Goal: Transaction & Acquisition: Purchase product/service

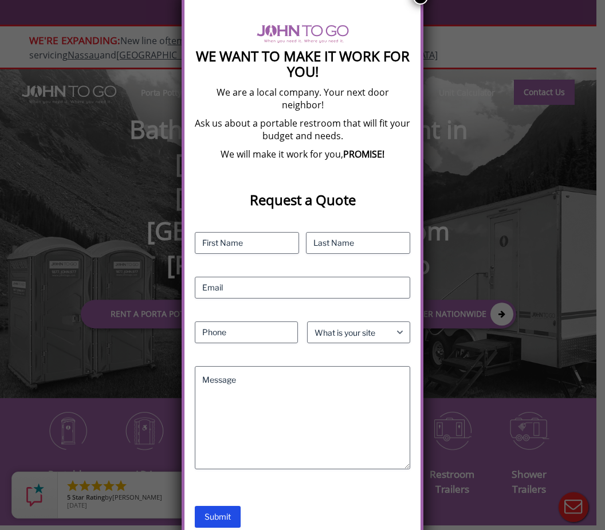
scroll to position [111, 0]
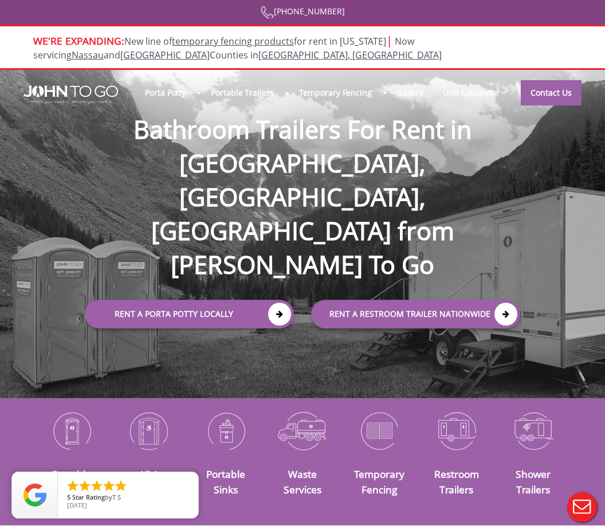
scroll to position [15, 0]
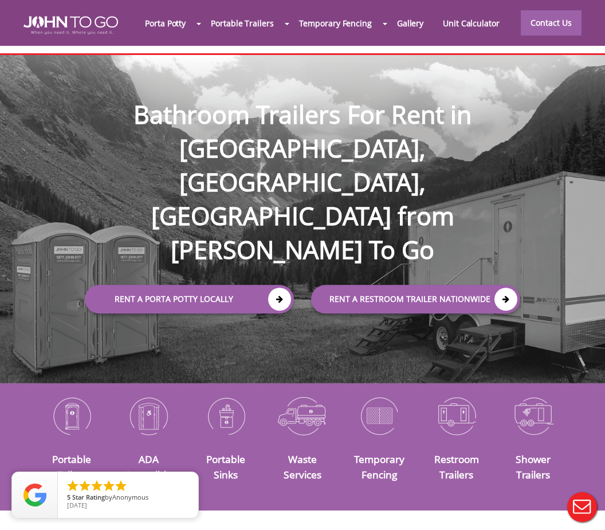
click at [67, 447] on div at bounding box center [302, 265] width 605 height 530
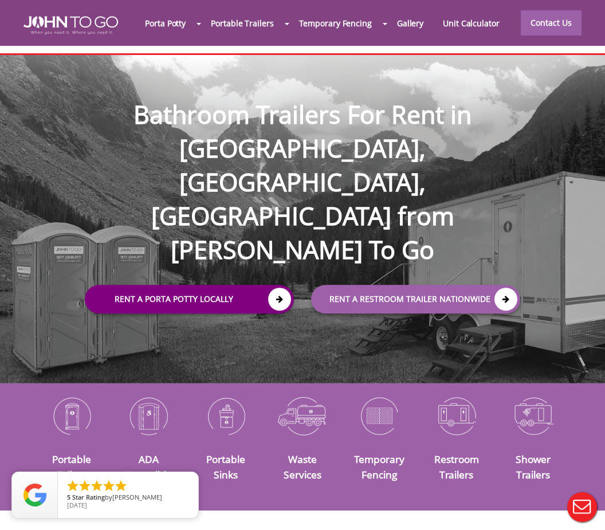
click at [201, 285] on link "Rent a Porta Potty Locally" at bounding box center [189, 299] width 209 height 29
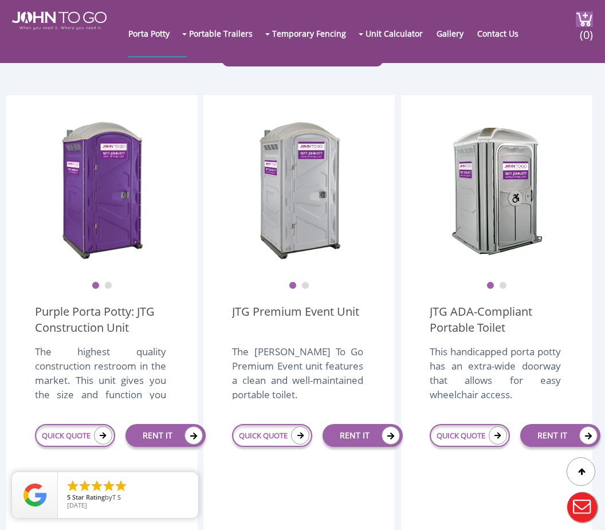
scroll to position [271, 0]
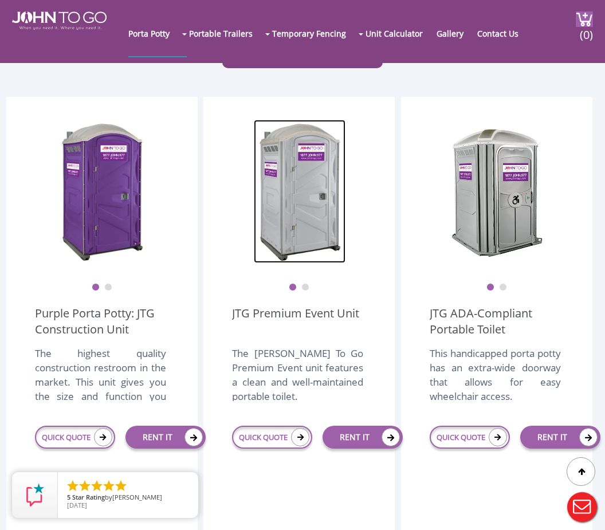
drag, startPoint x: 304, startPoint y: 219, endPoint x: 304, endPoint y: 288, distance: 69.4
click at [304, 232] on img at bounding box center [300, 191] width 92 height 143
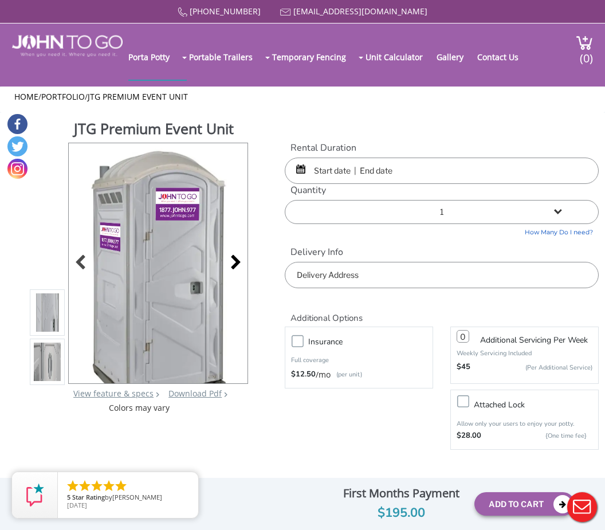
click at [236, 267] on div at bounding box center [233, 264] width 16 height 16
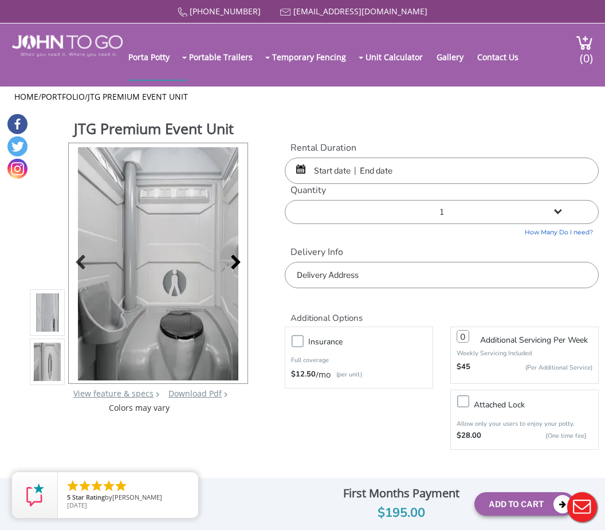
click at [236, 267] on div at bounding box center [233, 264] width 16 height 16
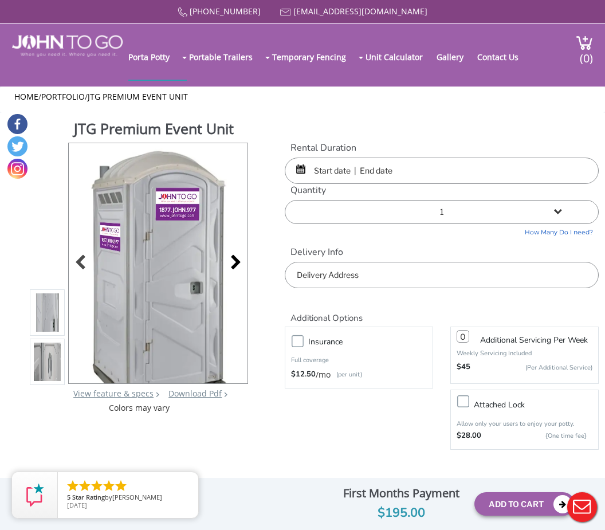
click at [236, 267] on div at bounding box center [233, 264] width 16 height 16
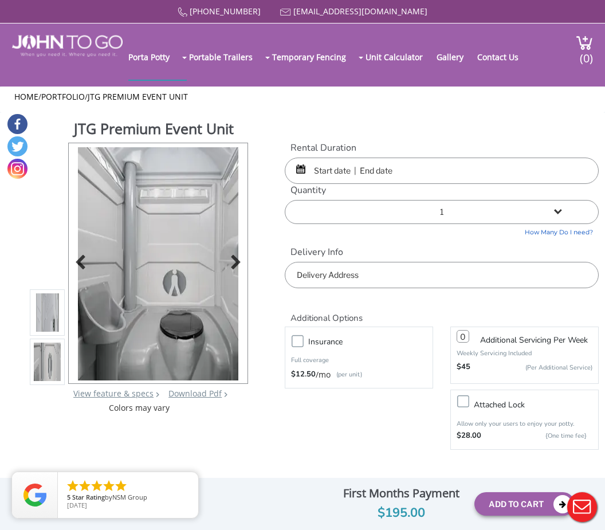
click at [155, 217] on img at bounding box center [158, 282] width 161 height 270
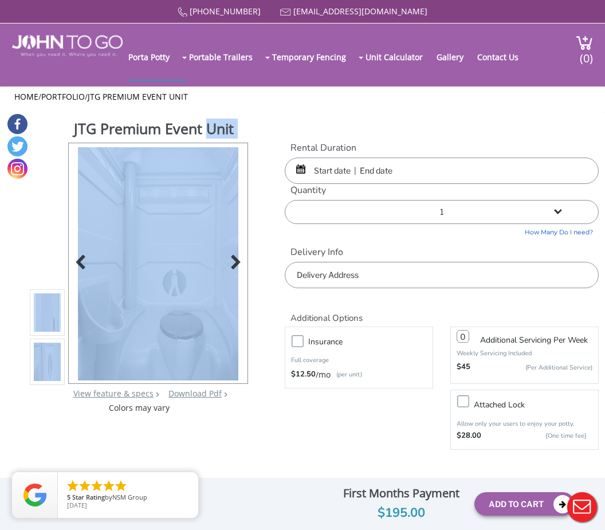
click at [154, 217] on img at bounding box center [158, 282] width 161 height 270
click at [302, 446] on div "Insurance Full coverage $12.50 /mo (per unit) Additional Servicing Per Week Wee…" at bounding box center [442, 388] width 332 height 129
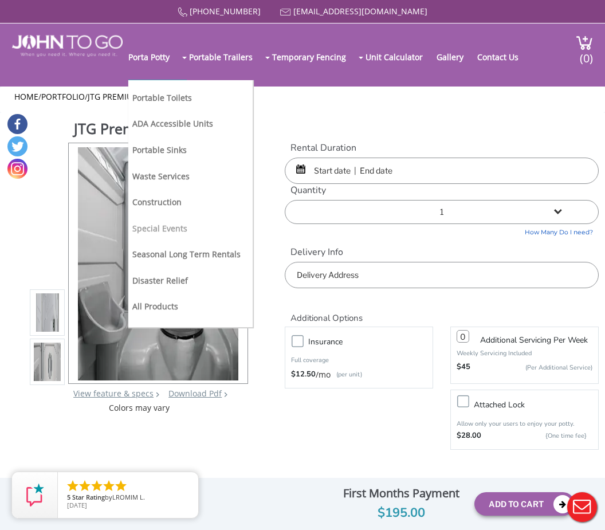
click at [166, 228] on link "Special Events" at bounding box center [159, 228] width 55 height 11
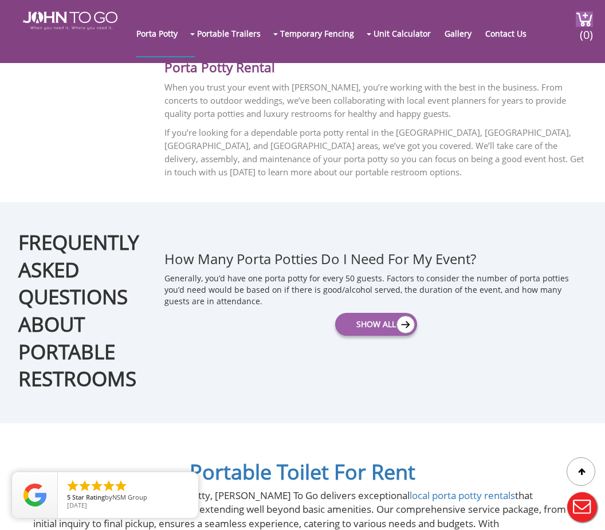
scroll to position [1627, 0]
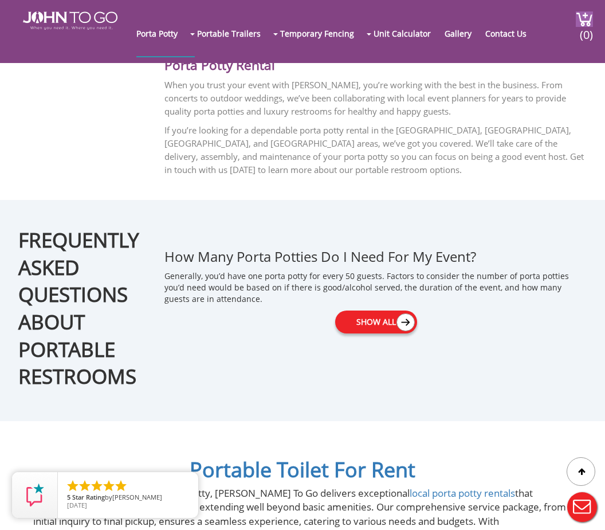
click at [373, 311] on link "Show All" at bounding box center [376, 322] width 82 height 23
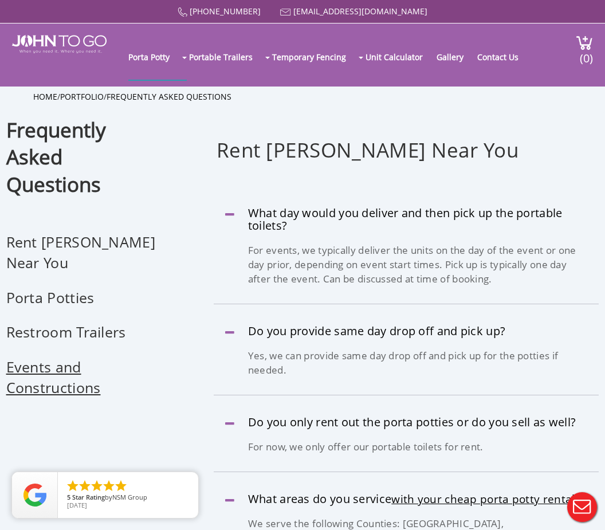
click at [60, 361] on li "Events and Constructions" at bounding box center [87, 384] width 163 height 55
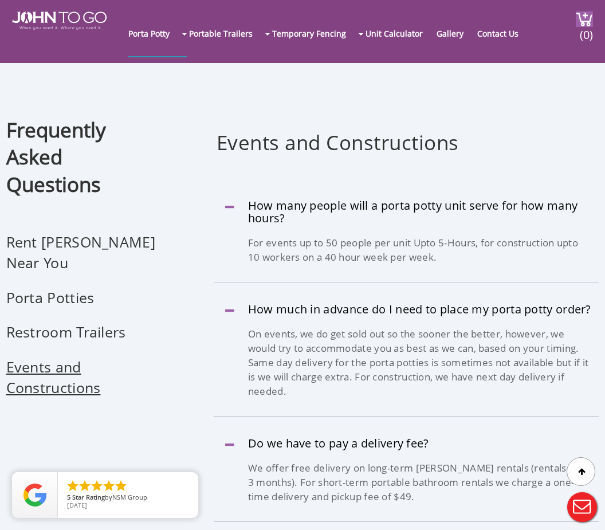
click at [60, 361] on li "Events and Constructions" at bounding box center [87, 384] width 163 height 55
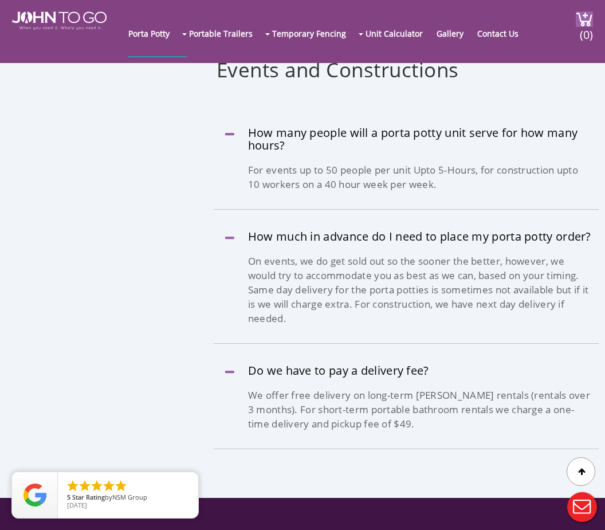
scroll to position [2163, 0]
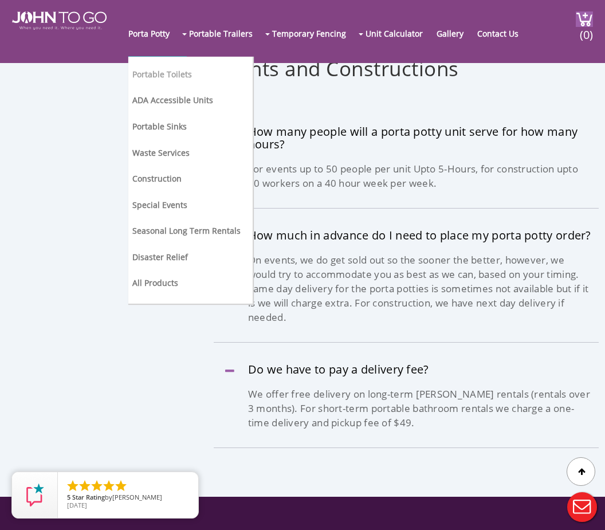
click at [167, 76] on div "877-564-6977 info@johntogo.com Porta Potty Portable Toilets ADA Accessible Unit…" at bounding box center [302, 505] width 605 height 5336
click at [165, 78] on link "Portable Toilets" at bounding box center [162, 74] width 60 height 11
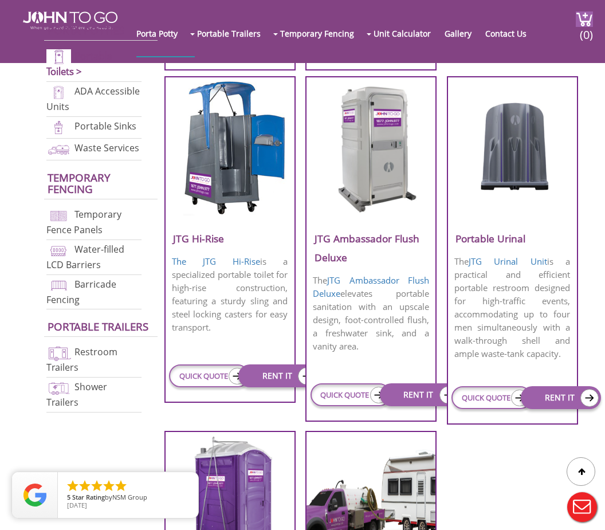
scroll to position [816, 0]
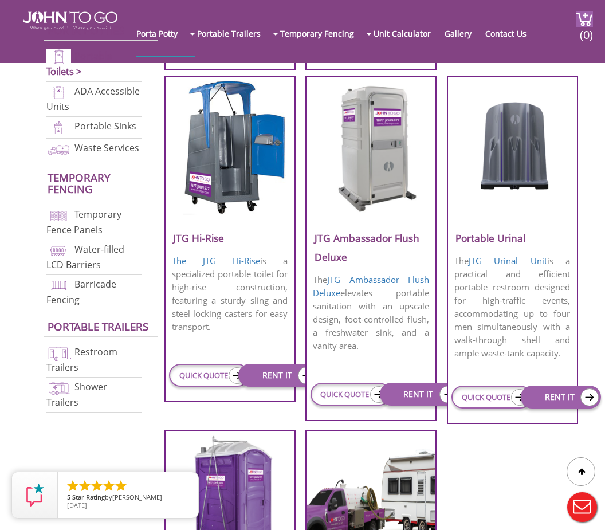
click at [398, 213] on img at bounding box center [370, 147] width 109 height 132
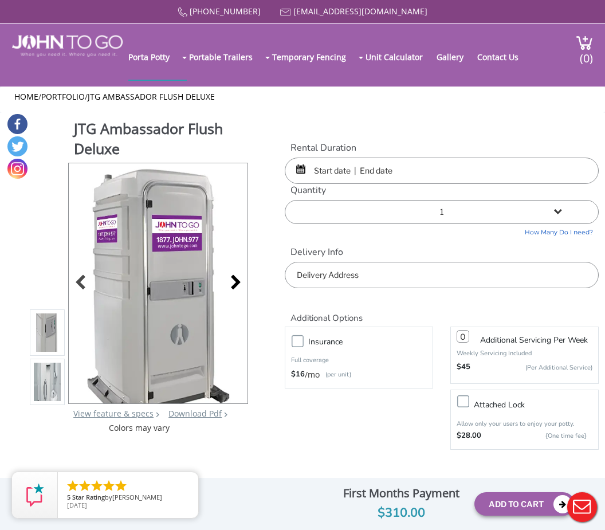
click at [234, 288] on div at bounding box center [233, 284] width 16 height 16
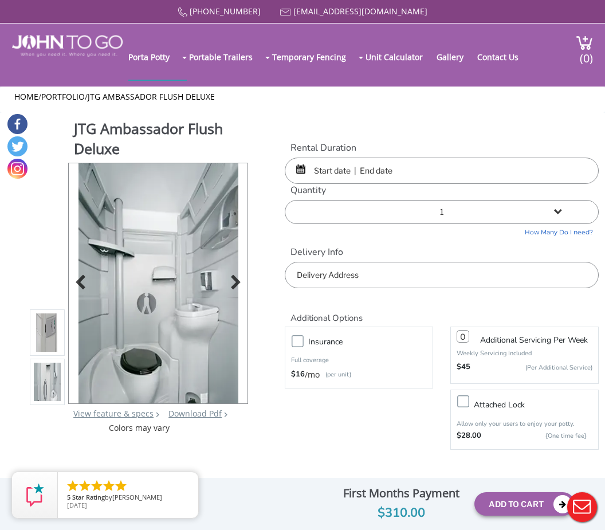
click at [211, 287] on img at bounding box center [159, 298] width 161 height 270
click at [339, 173] on input "text" at bounding box center [442, 171] width 315 height 26
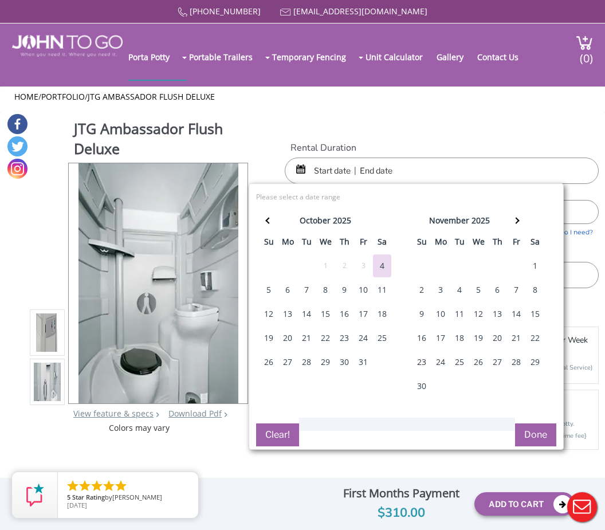
click at [536, 289] on div "8" at bounding box center [535, 290] width 18 height 23
click at [538, 437] on button "Done" at bounding box center [535, 435] width 41 height 23
type input "0"
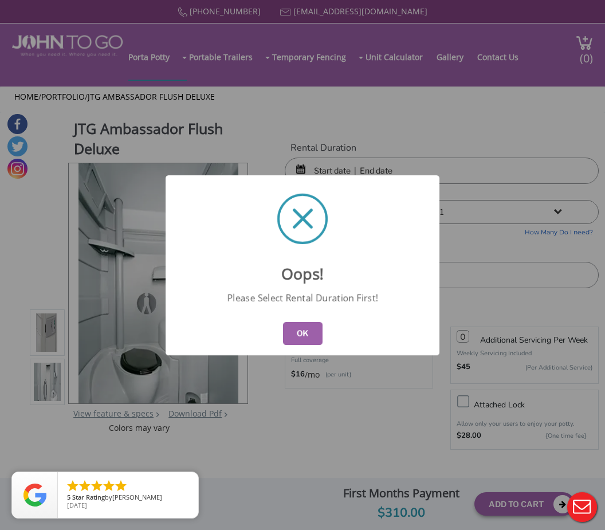
click at [298, 341] on button "OK" at bounding box center [303, 333] width 40 height 23
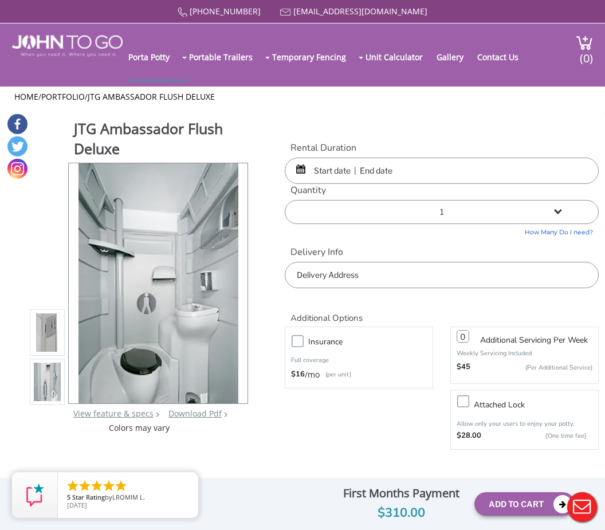
click at [334, 174] on input "text" at bounding box center [442, 171] width 315 height 26
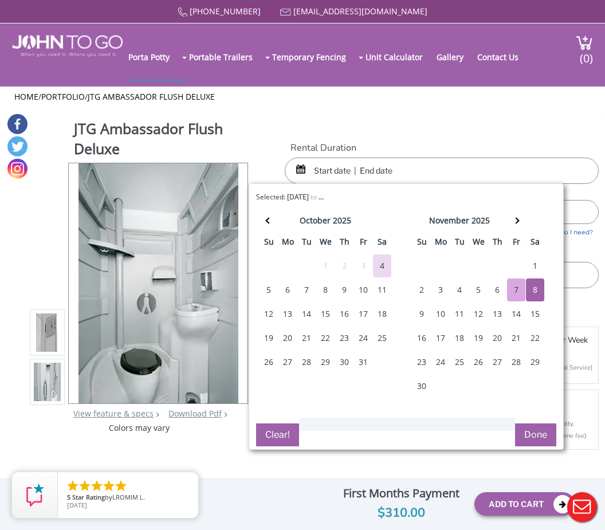
click at [517, 291] on div "7" at bounding box center [516, 290] width 18 height 23
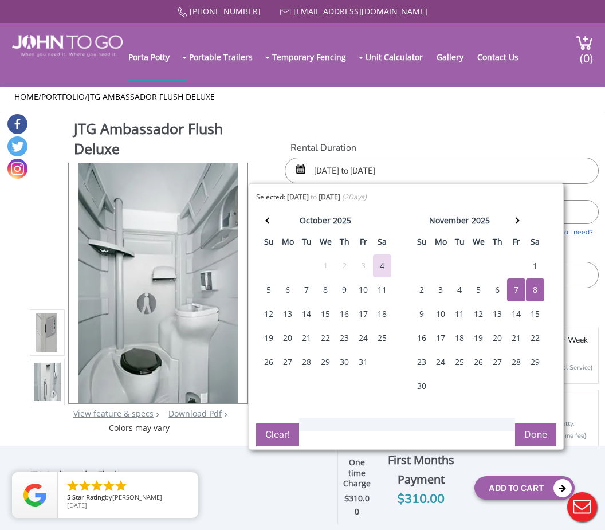
click at [426, 315] on div "9" at bounding box center [422, 314] width 18 height 23
click at [514, 291] on div "7" at bounding box center [516, 290] width 18 height 23
type input "[DATE] to [DATE]"
click at [552, 440] on button "Done" at bounding box center [535, 435] width 41 height 23
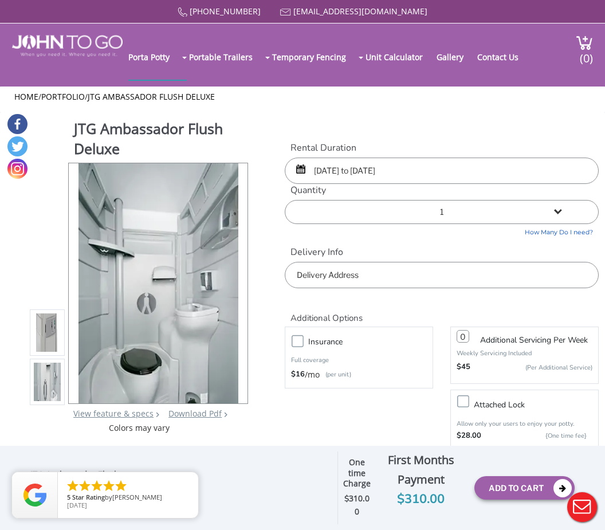
click at [422, 273] on input "text" at bounding box center [442, 275] width 315 height 26
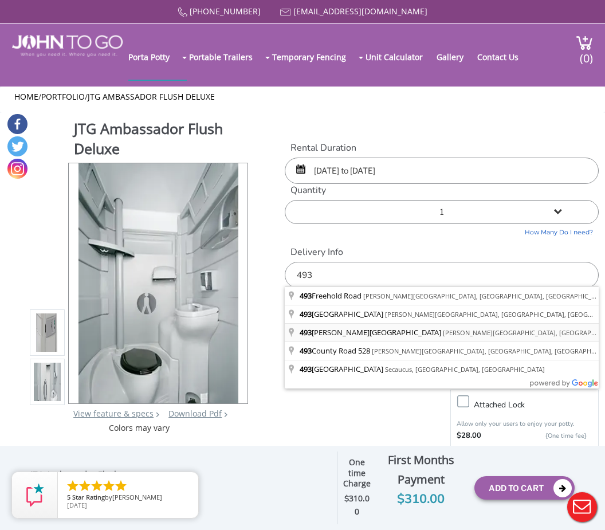
type input "[STREET_ADDRESS][PERSON_NAME][PERSON_NAME]"
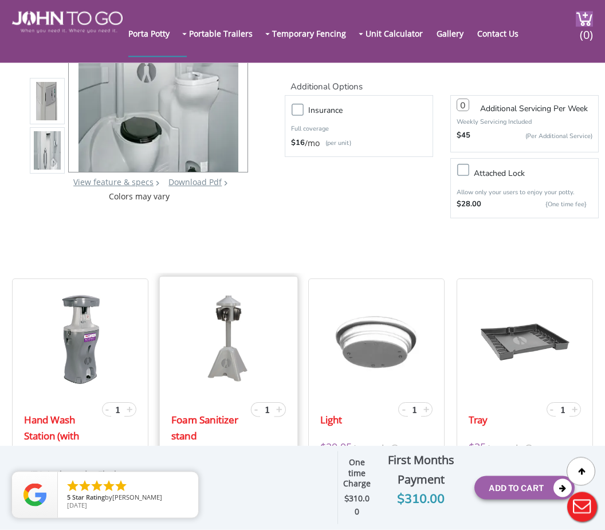
scroll to position [169, 0]
click at [303, 108] on label "Insurance" at bounding box center [371, 110] width 136 height 14
click at [0, 0] on input "Insurance" at bounding box center [0, 0] width 0 height 0
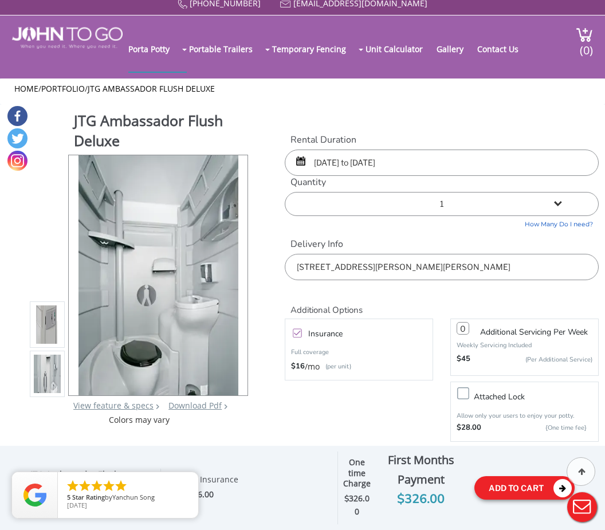
scroll to position [0, 0]
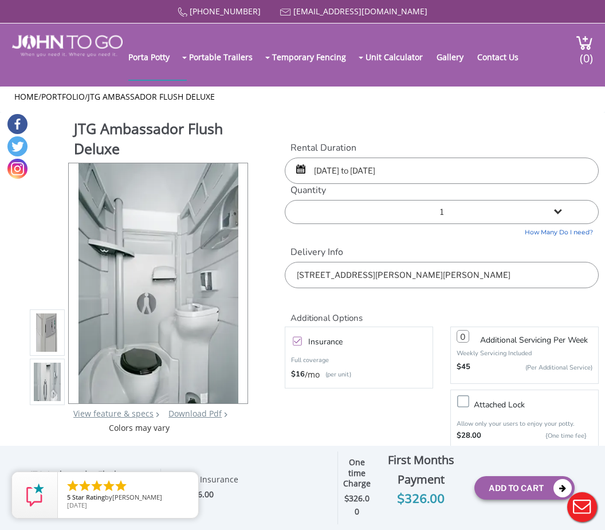
click at [400, 165] on input "[DATE] to [DATE]" at bounding box center [442, 171] width 315 height 26
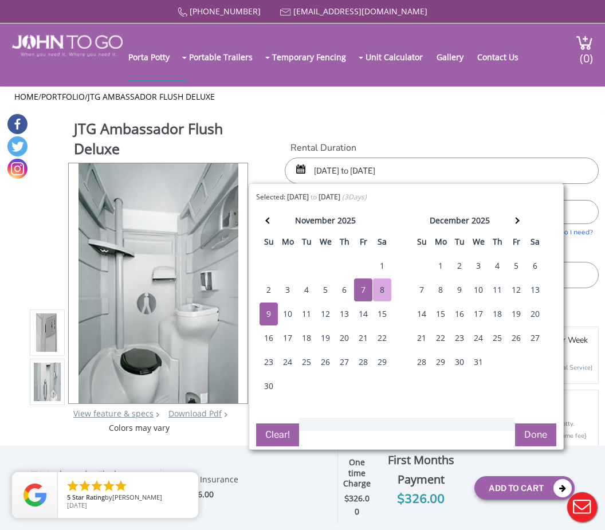
click at [346, 292] on div "6" at bounding box center [344, 290] width 18 height 23
click at [292, 312] on div "10" at bounding box center [288, 314] width 18 height 23
type input "[DATE] to [DATE]"
click at [537, 442] on button "Done" at bounding box center [535, 435] width 41 height 23
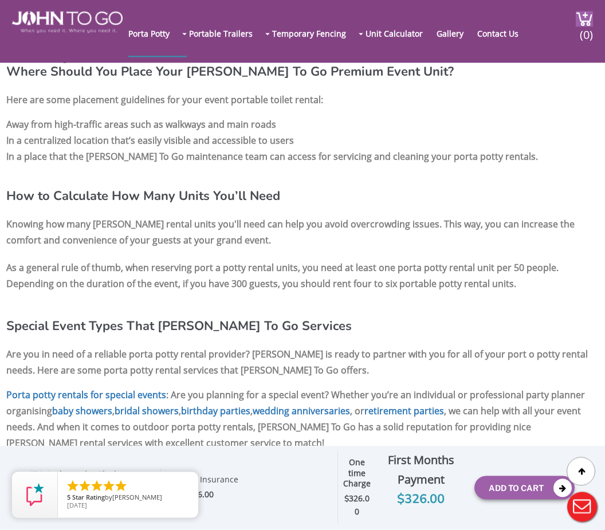
scroll to position [1656, 0]
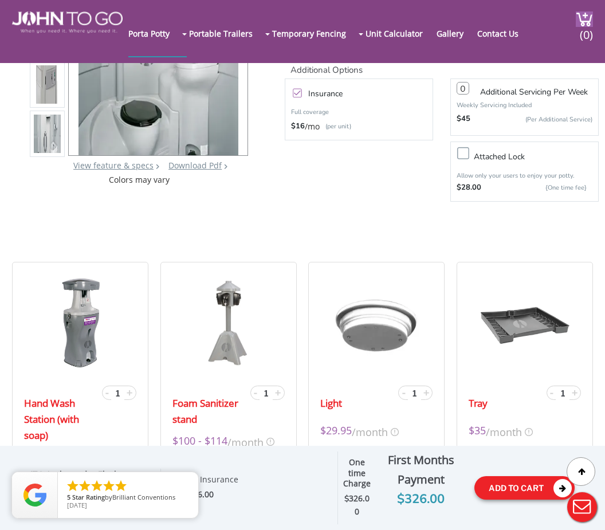
click at [515, 500] on button "Add To Cart" at bounding box center [525, 488] width 100 height 24
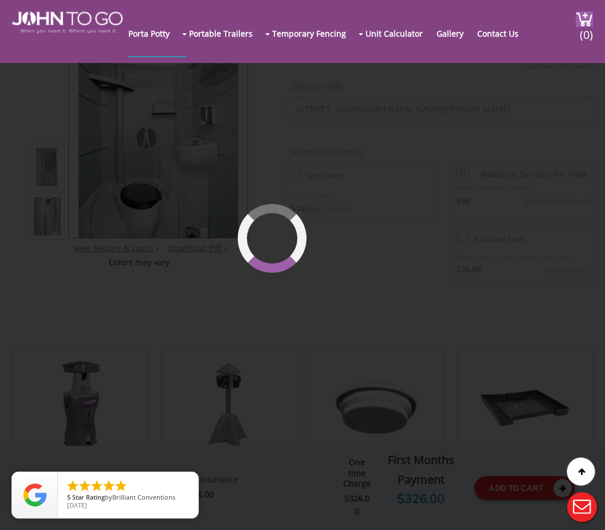
scroll to position [79, 0]
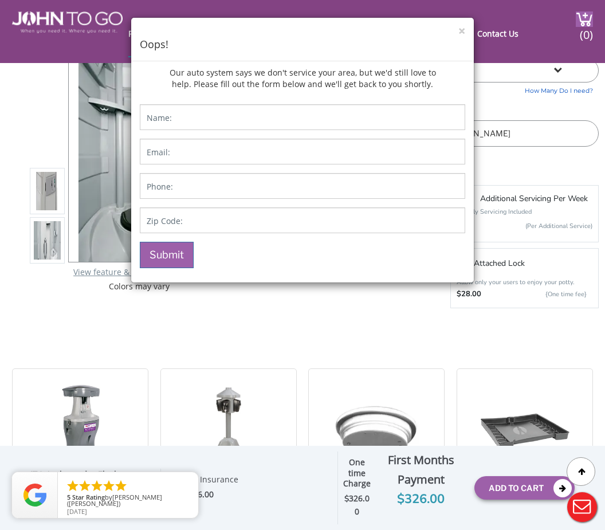
click at [469, 19] on div "× Oops!" at bounding box center [302, 40] width 343 height 44
click at [457, 40] on h4 "Oops!" at bounding box center [303, 44] width 326 height 15
click at [463, 33] on button "×" at bounding box center [462, 31] width 7 height 12
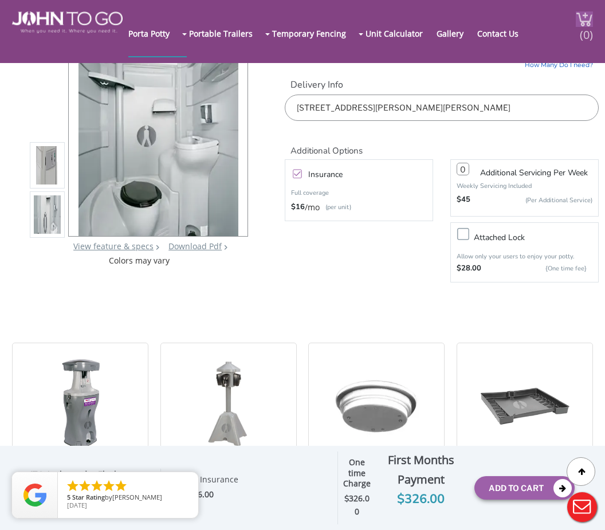
scroll to position [141, 0]
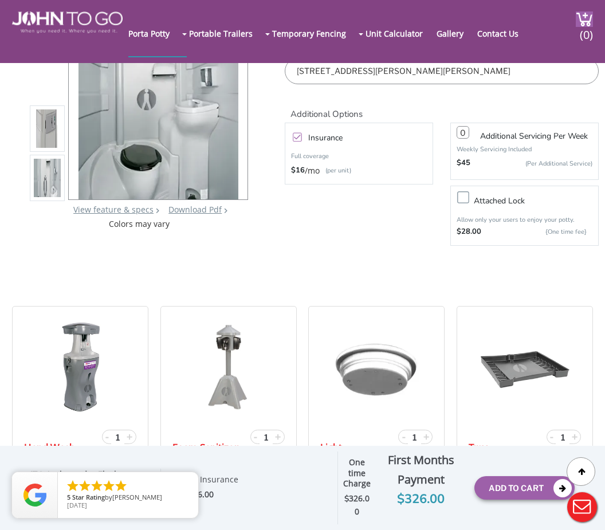
click at [588, 511] on button "Live Chat" at bounding box center [582, 507] width 46 height 46
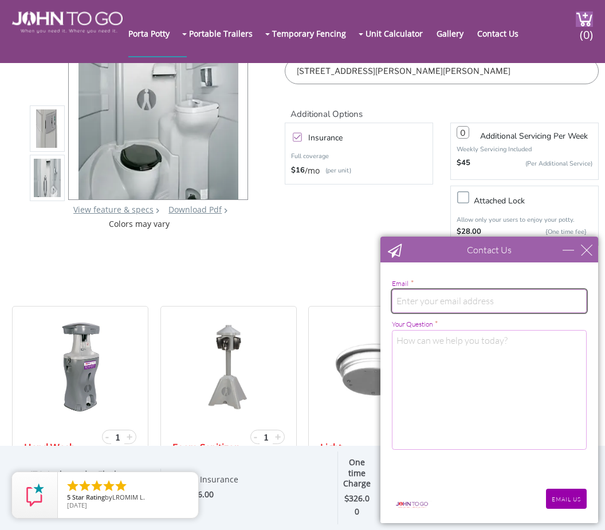
click at [487, 301] on input "email" at bounding box center [489, 300] width 195 height 23
type input "[PERSON_NAME][EMAIL_ADDRESS][PERSON_NAME][DOMAIN_NAME]"
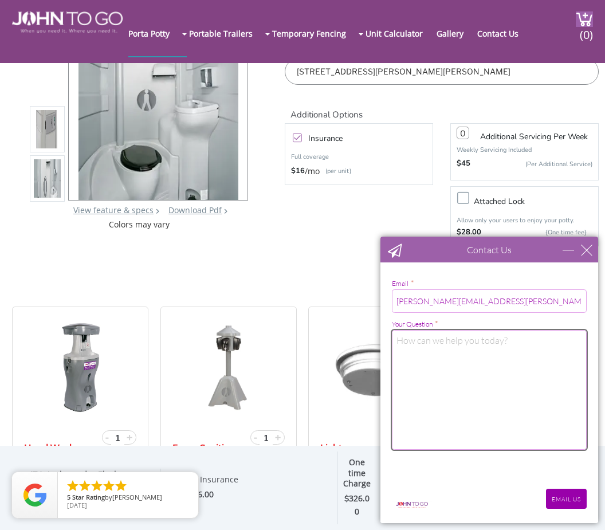
click at [445, 361] on textarea "Your Question *" at bounding box center [489, 390] width 195 height 120
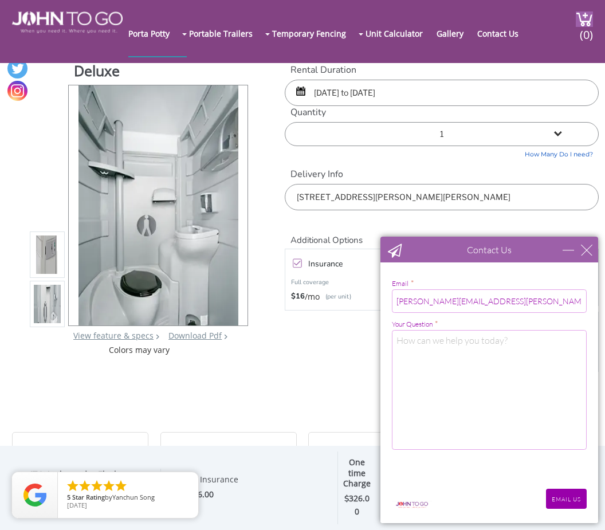
scroll to position [0, 0]
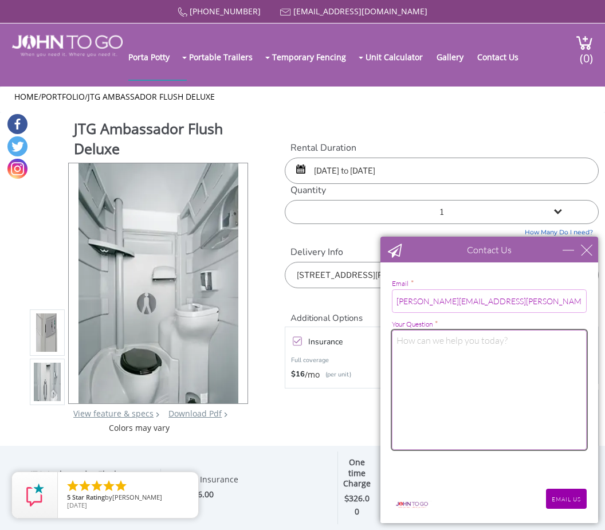
click at [484, 375] on textarea "Your Question *" at bounding box center [489, 390] width 195 height 120
paste textarea "Hello, I would like to know if you offer service in [GEOGRAPHIC_DATA], [GEOGRAP…"
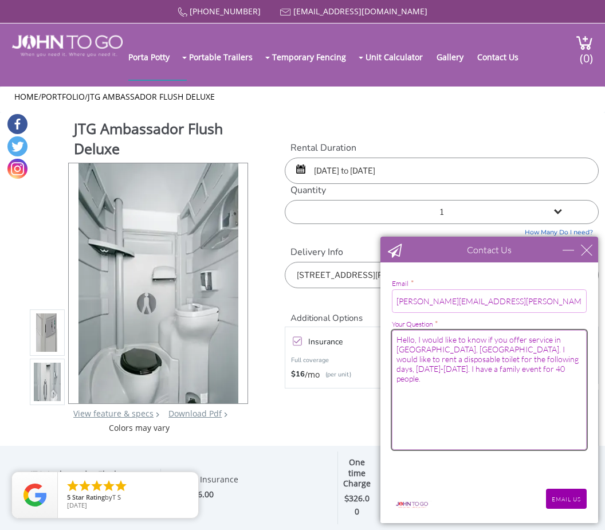
click at [546, 344] on textarea "Hello, I would like to know if you offer service in [GEOGRAPHIC_DATA], [GEOGRAP…" at bounding box center [489, 390] width 195 height 120
click at [516, 385] on textarea "Hello, I would like to know if you offer service in [GEOGRAPHIC_DATA], [GEOGRAP…" at bounding box center [489, 390] width 195 height 120
type textarea "Hello, I would like to know if you offer service in [GEOGRAPHIC_DATA], [GEOGRAP…"
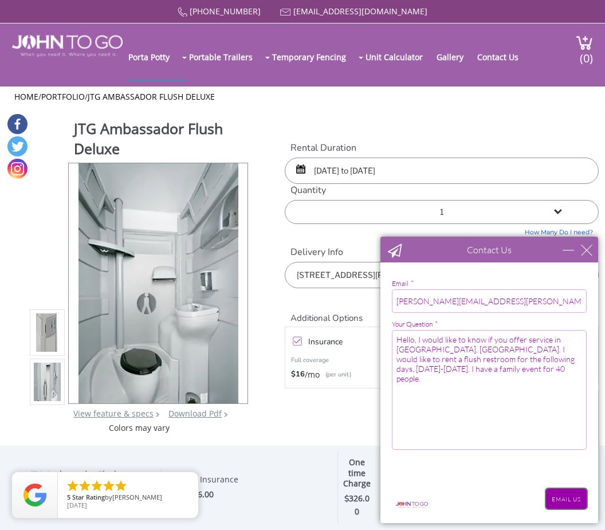
click at [563, 500] on input "EMAIL US" at bounding box center [566, 499] width 41 height 20
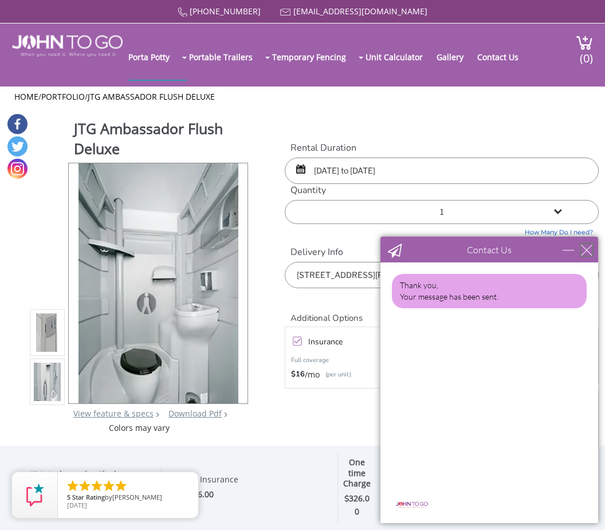
click at [589, 251] on div "close" at bounding box center [586, 249] width 11 height 11
